Goal: Navigation & Orientation: Find specific page/section

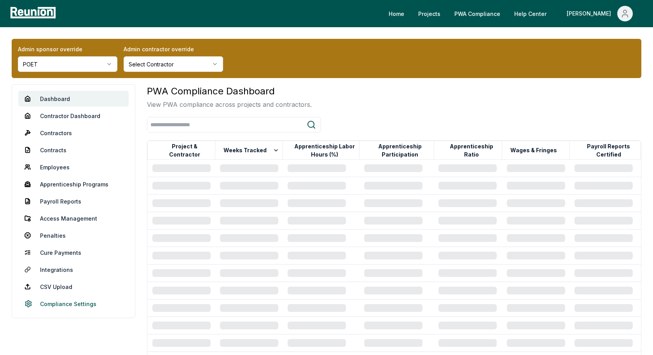
click at [70, 307] on link "Compliance Settings" at bounding box center [73, 304] width 110 height 16
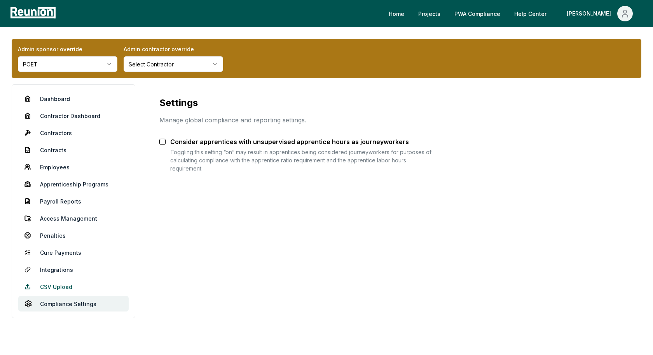
click at [52, 285] on link "CSV Upload" at bounding box center [73, 287] width 110 height 16
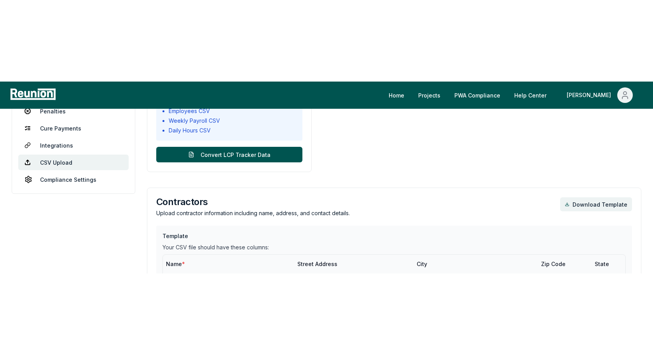
scroll to position [207, 0]
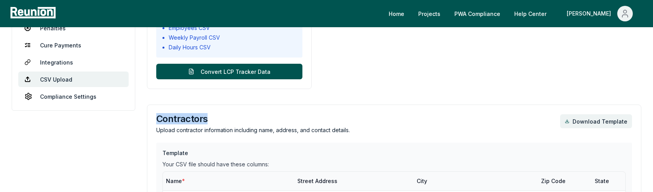
click at [327, 109] on div "Contractors Upload contractor information including name, address, and contact …" at bounding box center [394, 179] width 494 height 150
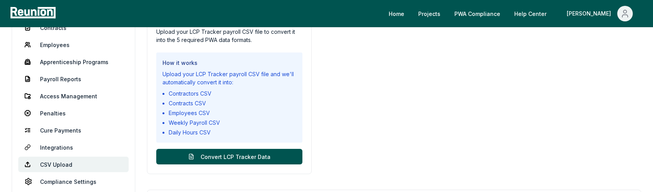
scroll to position [129, 0]
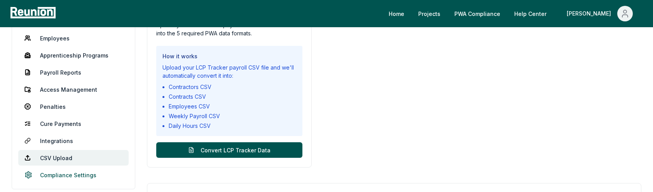
click at [56, 172] on link "Compliance Settings" at bounding box center [73, 175] width 110 height 16
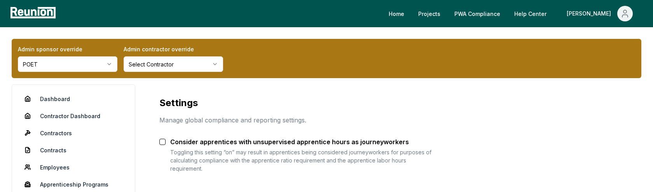
scroll to position [52, 0]
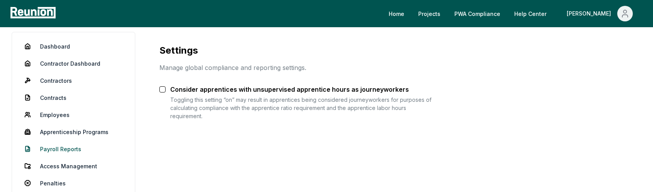
click at [66, 150] on link "Payroll Reports" at bounding box center [73, 149] width 110 height 16
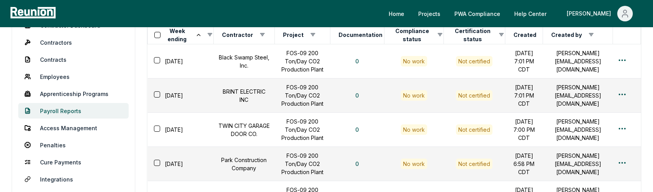
scroll to position [127, 0]
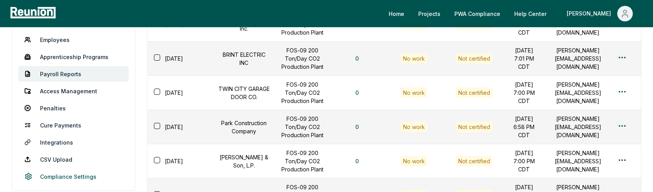
click at [64, 174] on link "Compliance Settings" at bounding box center [73, 177] width 110 height 16
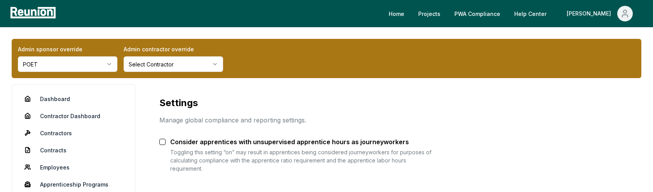
scroll to position [43, 0]
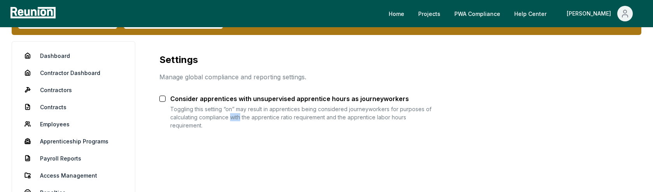
click at [157, 161] on div "Settings Manage global compliance and reporting settings. Consider apprentices …" at bounding box center [394, 158] width 494 height 234
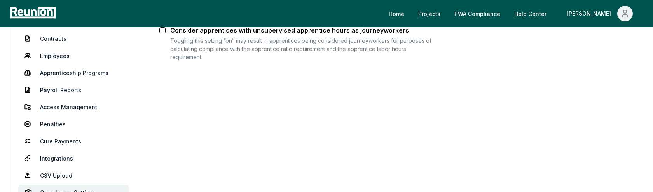
scroll to position [0, 0]
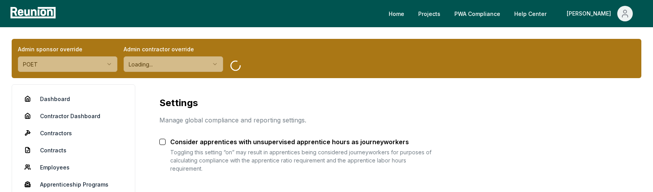
click at [418, 103] on h1 "Settings" at bounding box center [295, 103] width 273 height 12
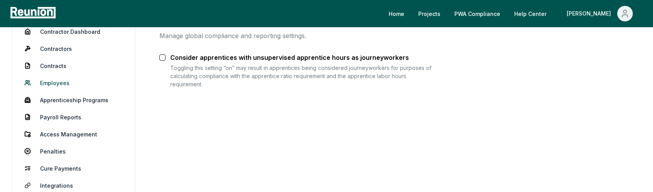
scroll to position [92, 0]
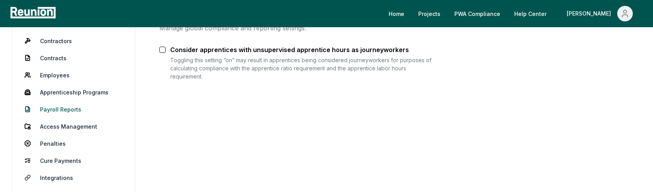
click at [57, 110] on link "Payroll Reports" at bounding box center [73, 109] width 110 height 16
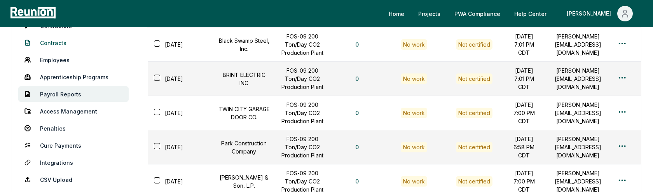
scroll to position [162, 0]
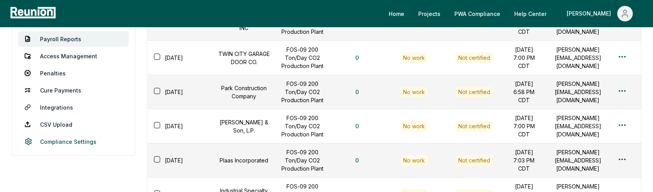
click at [72, 137] on link "Compliance Settings" at bounding box center [73, 142] width 110 height 16
